Goal: Check status: Check status

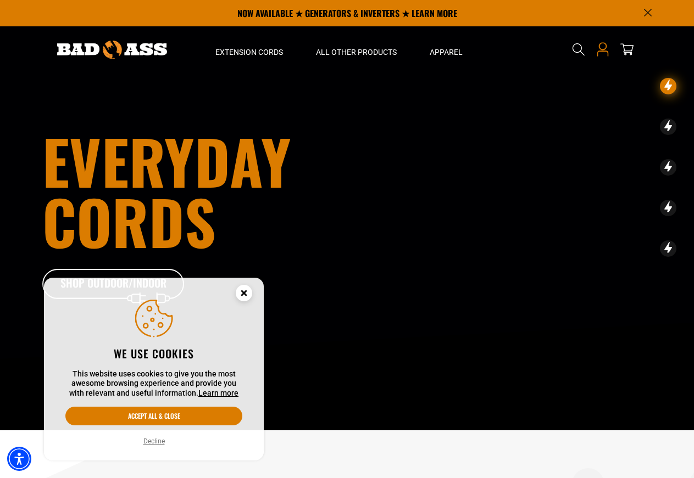
click at [599, 47] on icon "Open this option" at bounding box center [602, 46] width 8 height 8
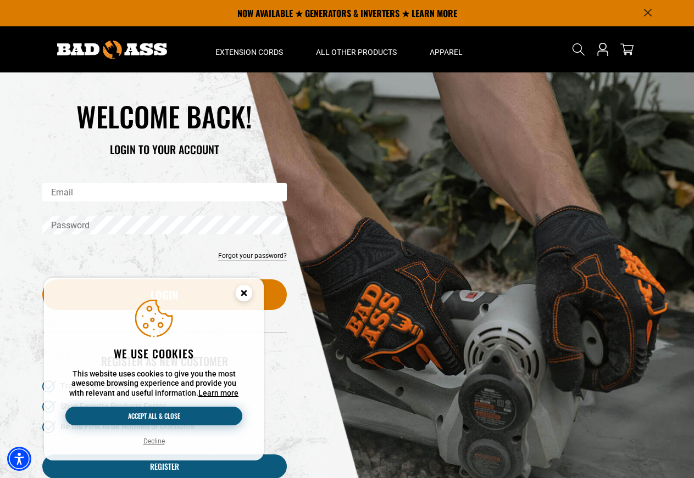
click at [154, 415] on button "Accept all & close" at bounding box center [153, 416] width 177 height 19
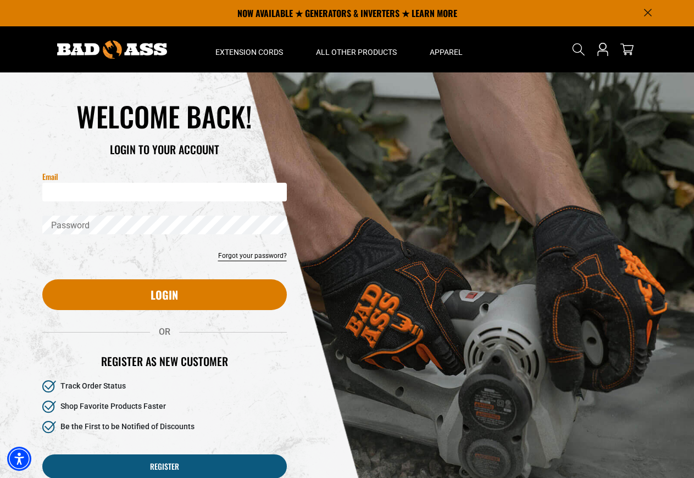
click at [81, 186] on input "Email" at bounding box center [164, 192] width 244 height 19
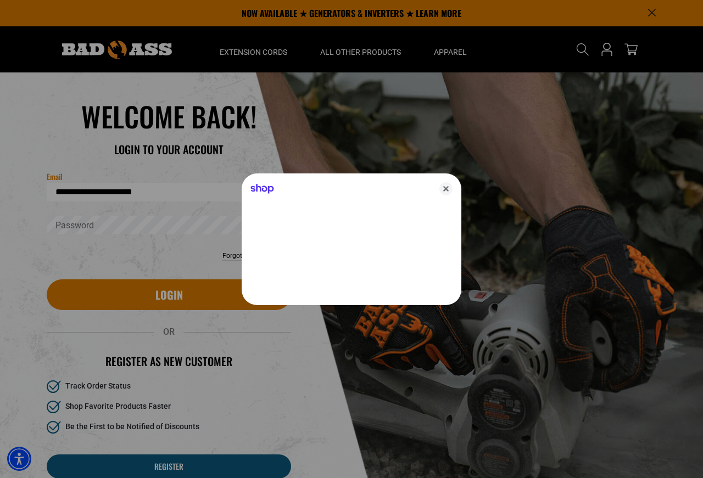
type input "**********"
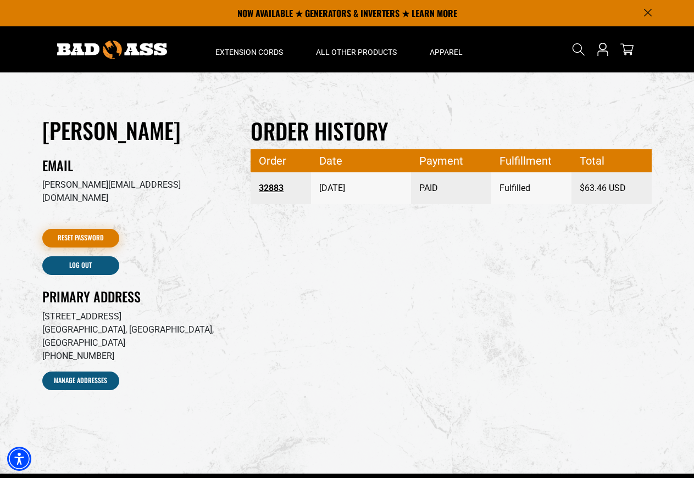
click at [83, 229] on link "Reset Password" at bounding box center [80, 238] width 77 height 19
click at [268, 187] on link "32883" at bounding box center [281, 188] width 44 height 20
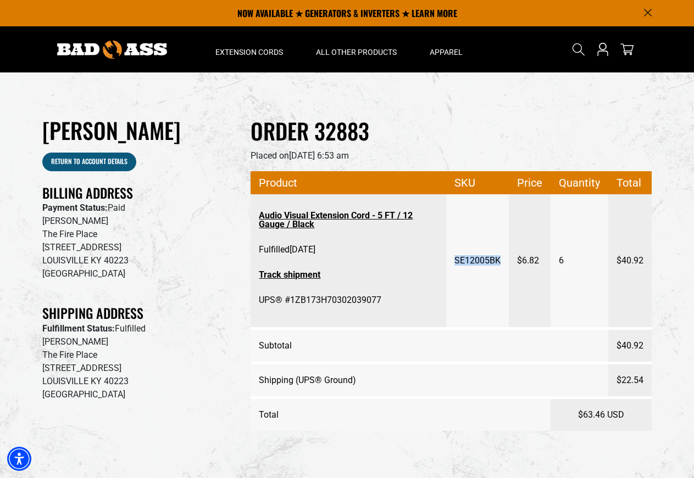
drag, startPoint x: 502, startPoint y: 259, endPoint x: 454, endPoint y: 260, distance: 47.8
click at [454, 260] on td "SE12005BK" at bounding box center [477, 261] width 63 height 135
copy span "SE12005BK"
click at [577, 47] on icon "Search" at bounding box center [578, 49] width 14 height 14
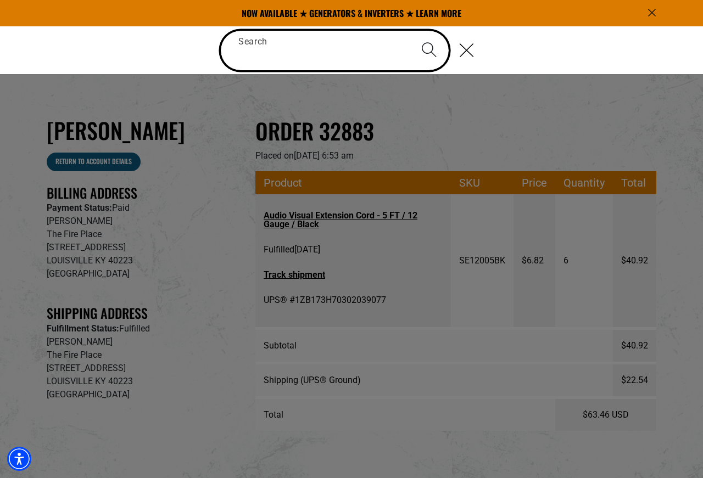
paste input "*********"
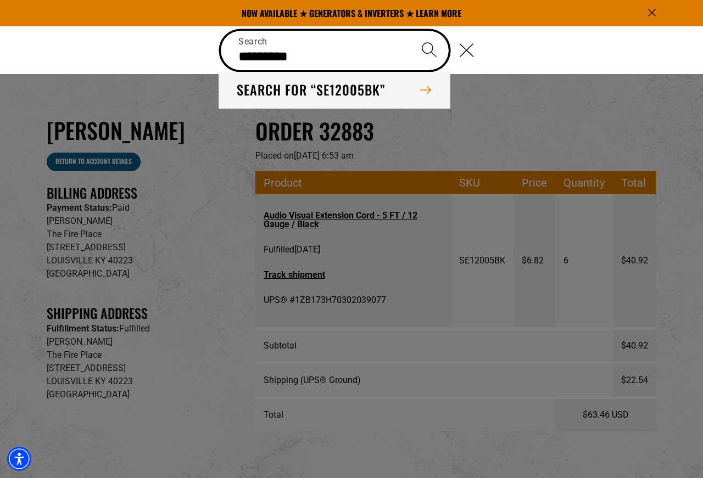
type input "*********"
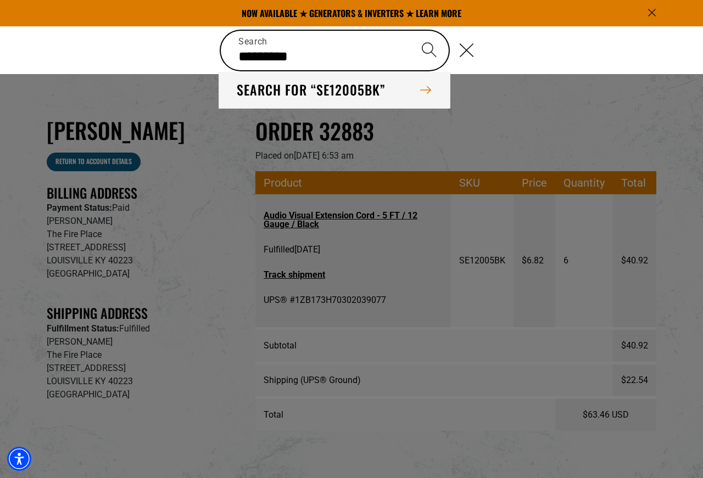
click at [358, 91] on button "Search for “SE12005BK”" at bounding box center [334, 90] width 231 height 36
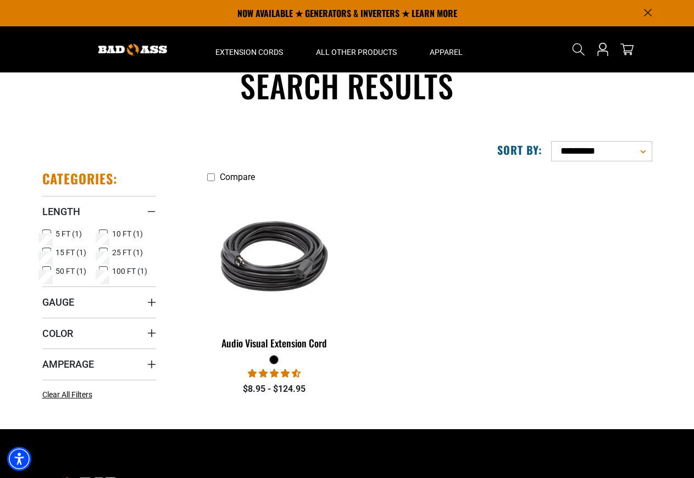
scroll to position [16, 0]
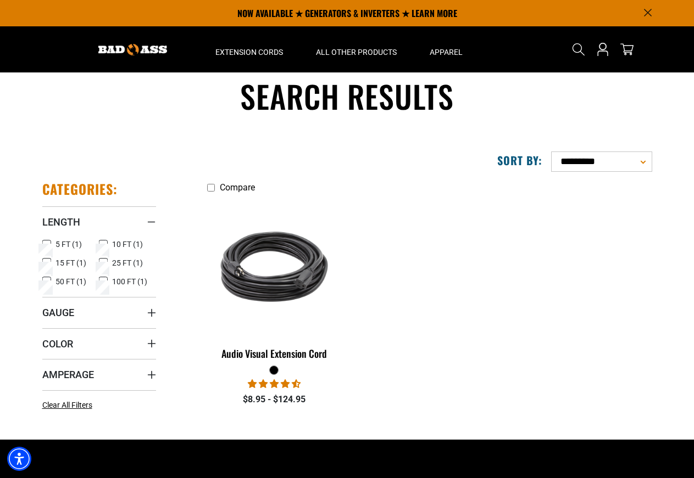
click at [471, 227] on ul "Compare Audio Visual Extension Cord 26 reviews 1 question $8.95 - $124.95" at bounding box center [425, 299] width 453 height 237
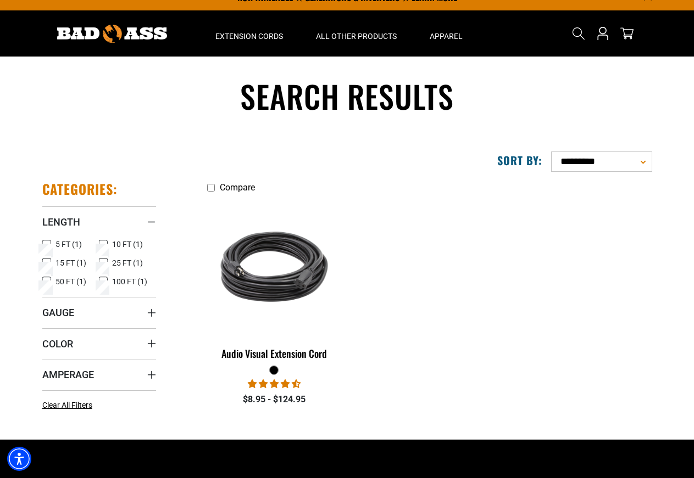
scroll to position [0, 0]
